Goal: Information Seeking & Learning: Learn about a topic

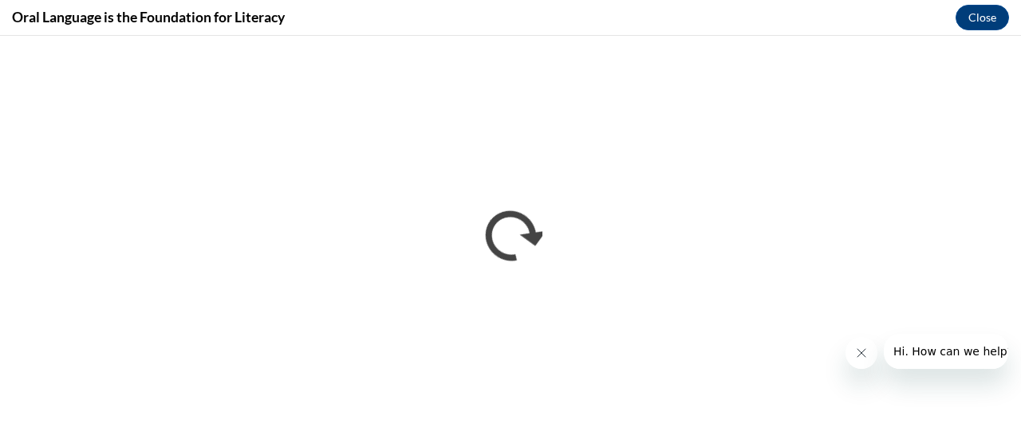
click at [864, 351] on icon "Close message from company" at bounding box center [860, 353] width 13 height 13
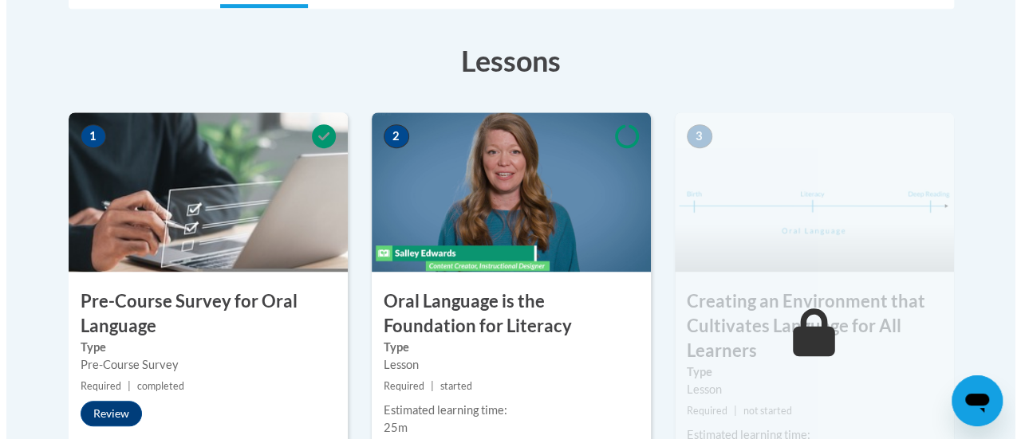
scroll to position [506, 0]
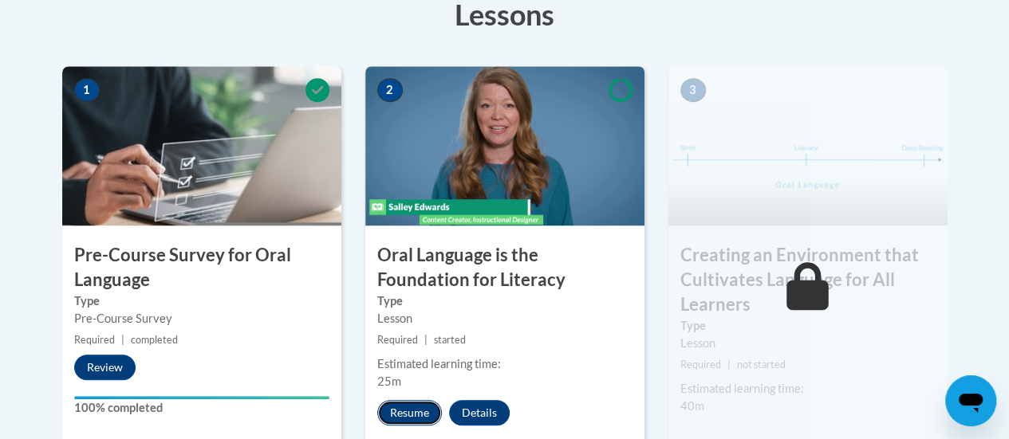
click at [404, 410] on button "Resume" at bounding box center [409, 413] width 65 height 26
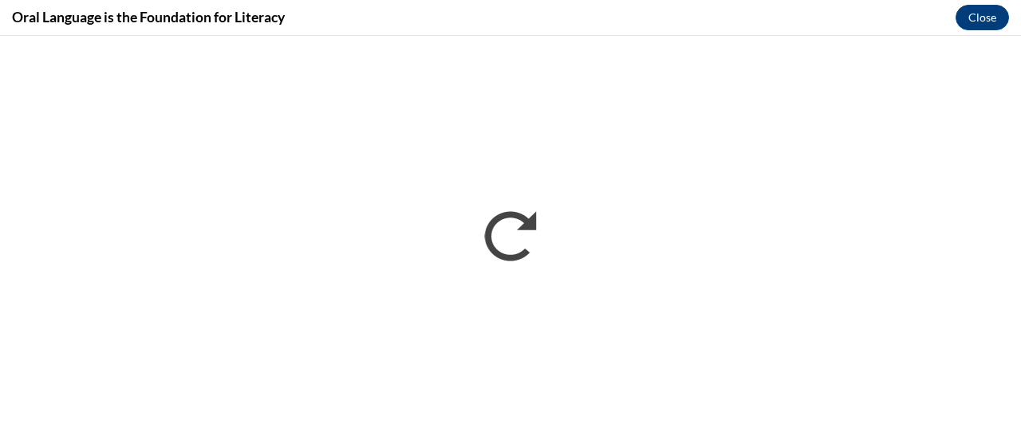
scroll to position [0, 0]
